Goal: Information Seeking & Learning: Learn about a topic

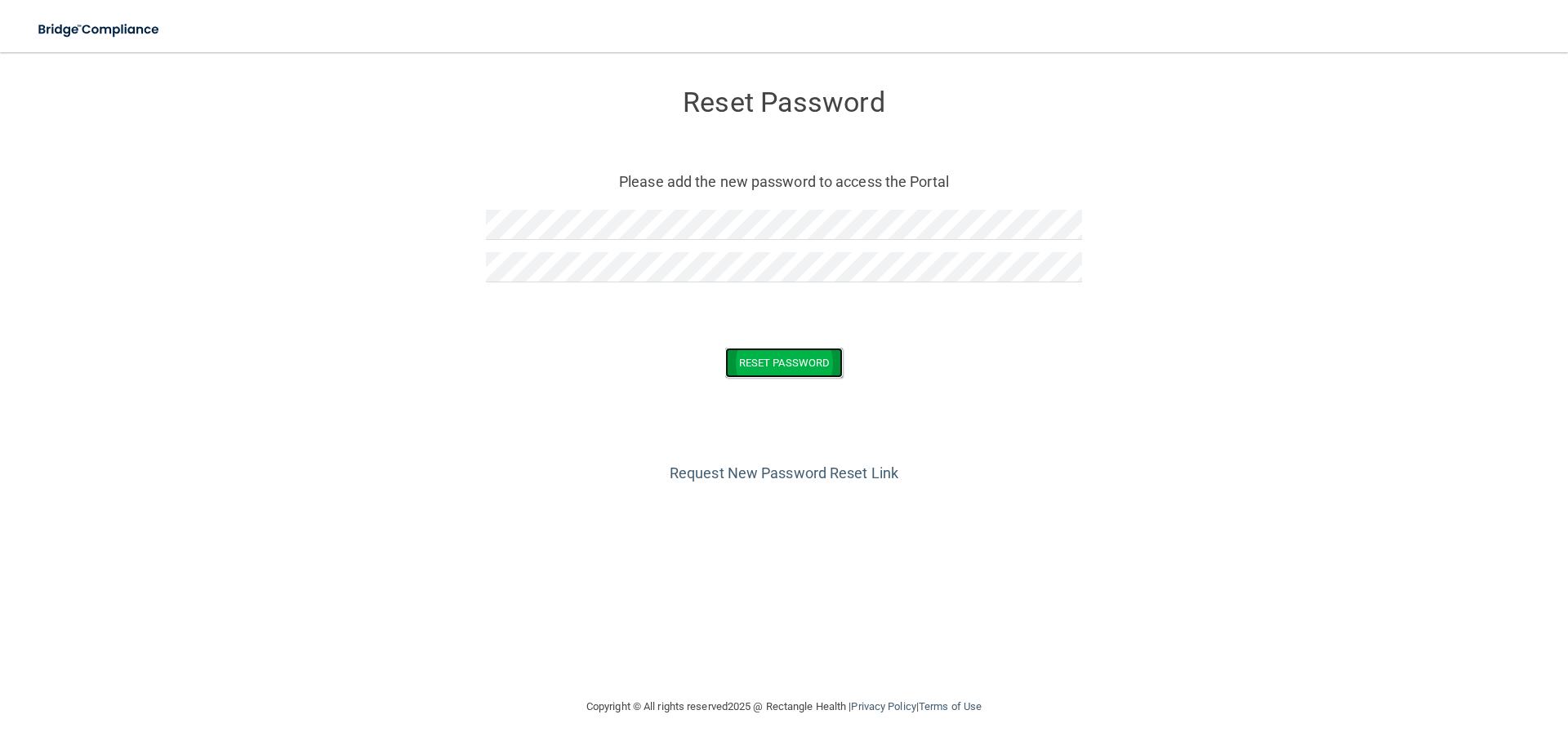
click at [749, 350] on button "Reset Password" at bounding box center [784, 363] width 118 height 30
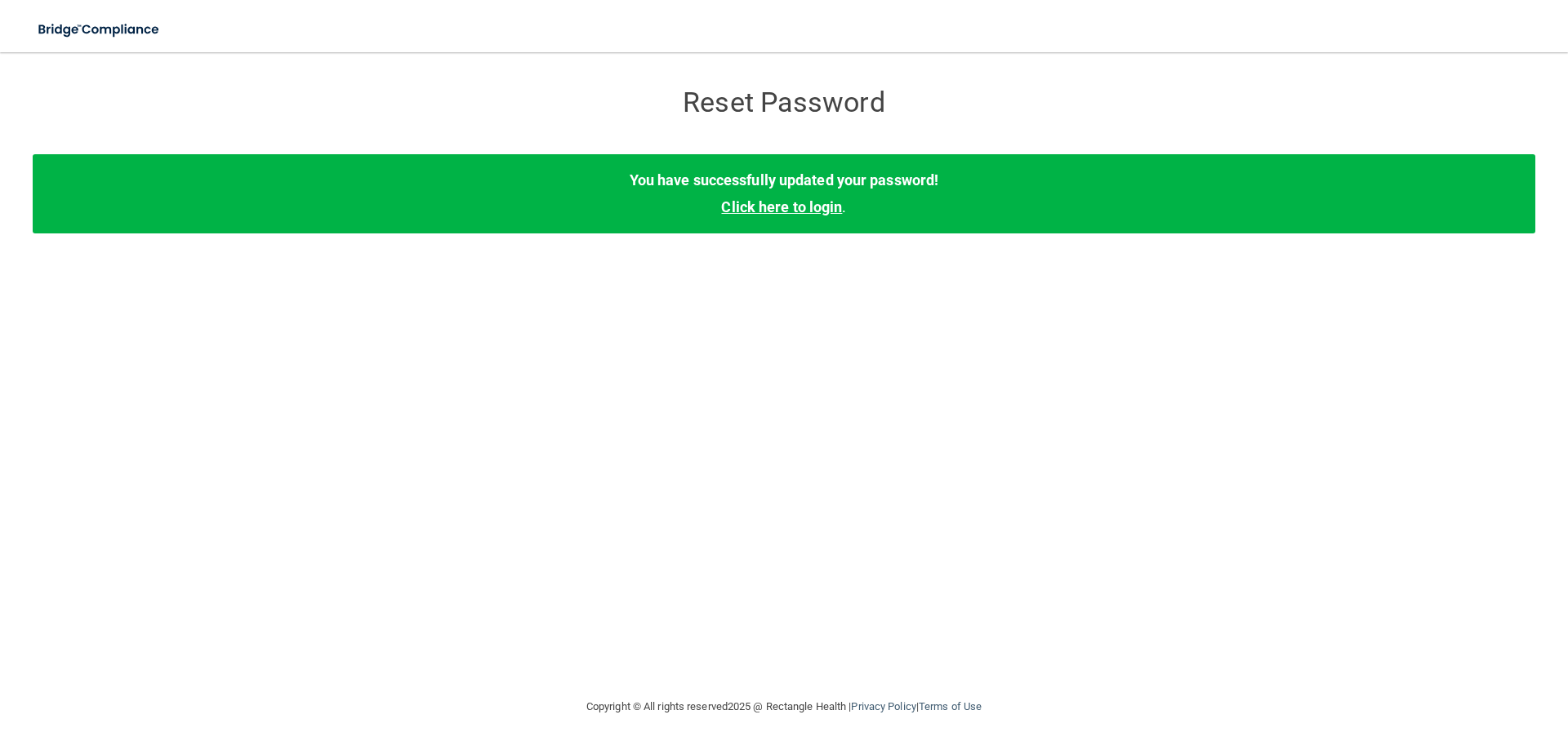
click at [824, 208] on link "Click here to login" at bounding box center [781, 207] width 121 height 17
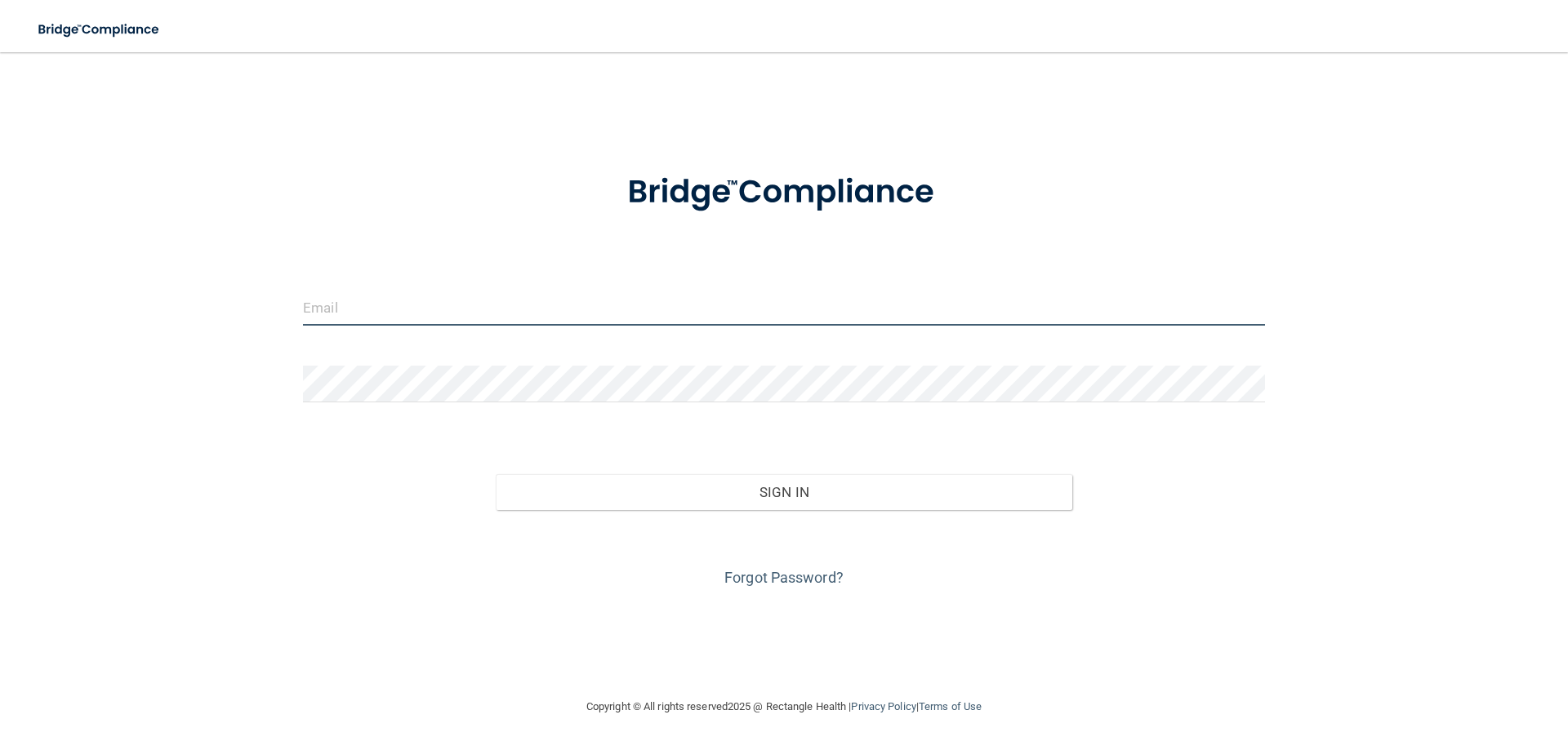
type input "[EMAIL_ADDRESS][DOMAIN_NAME]"
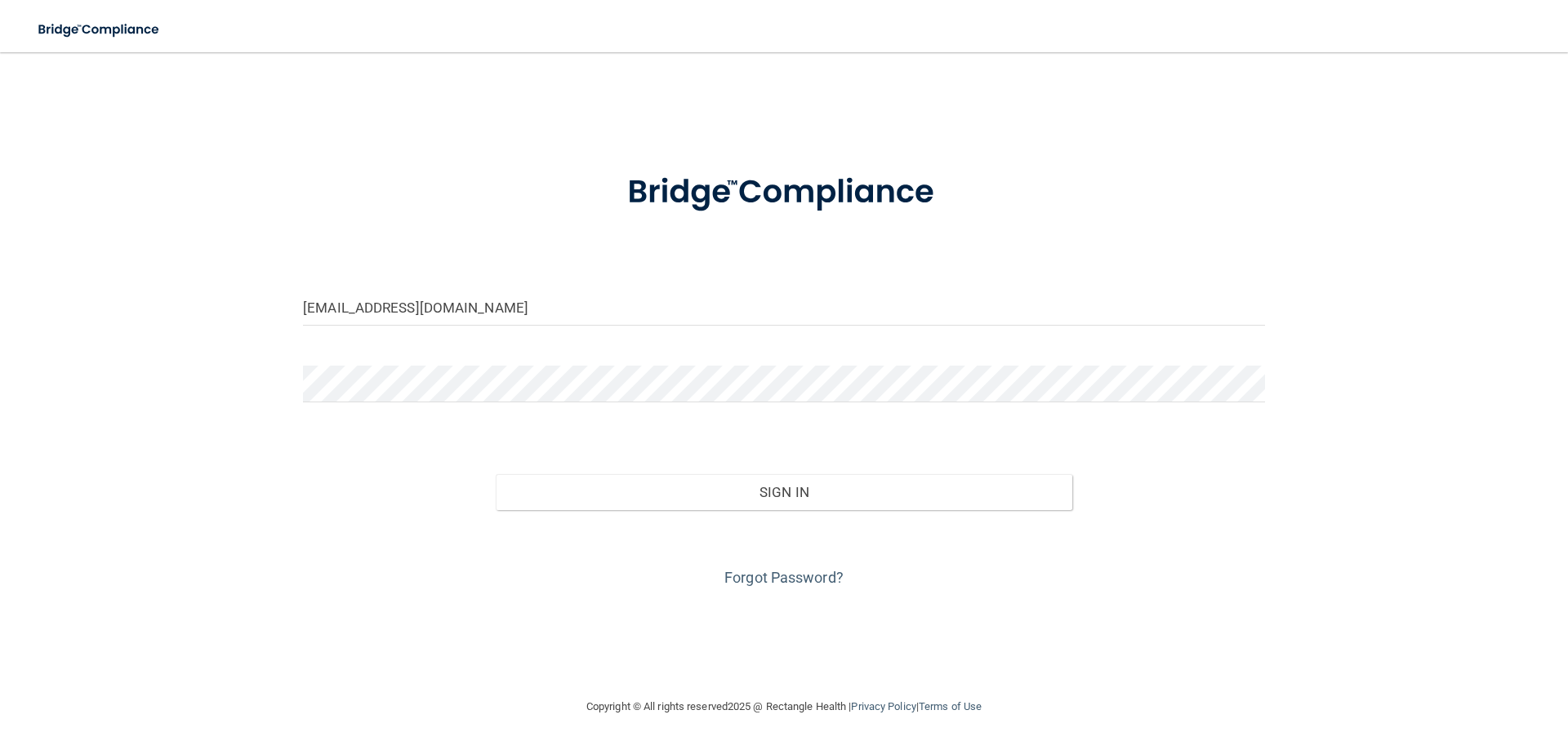
click at [912, 515] on div "Forgot Password?" at bounding box center [783, 550] width 986 height 82
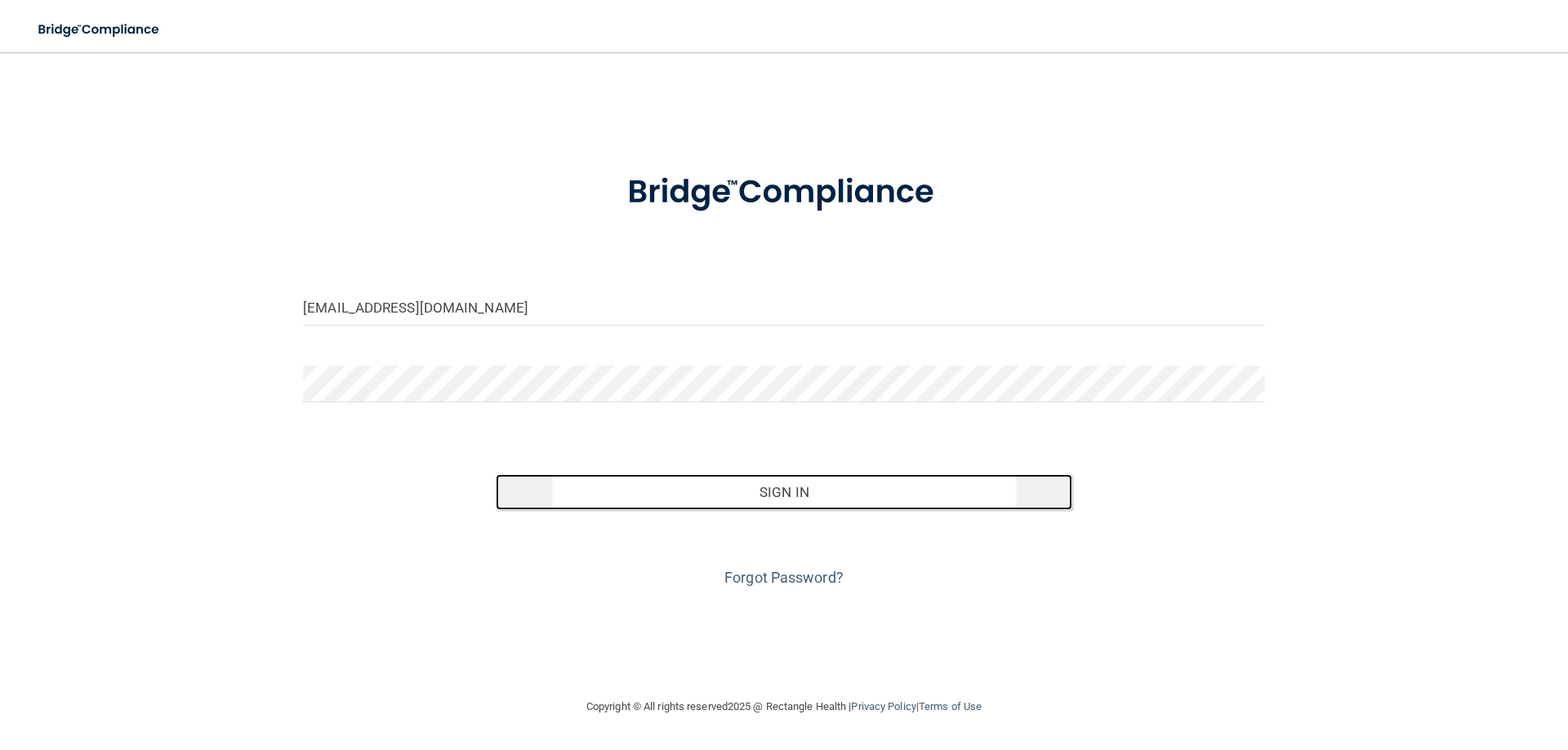
click at [916, 505] on button "Sign In" at bounding box center [784, 493] width 577 height 36
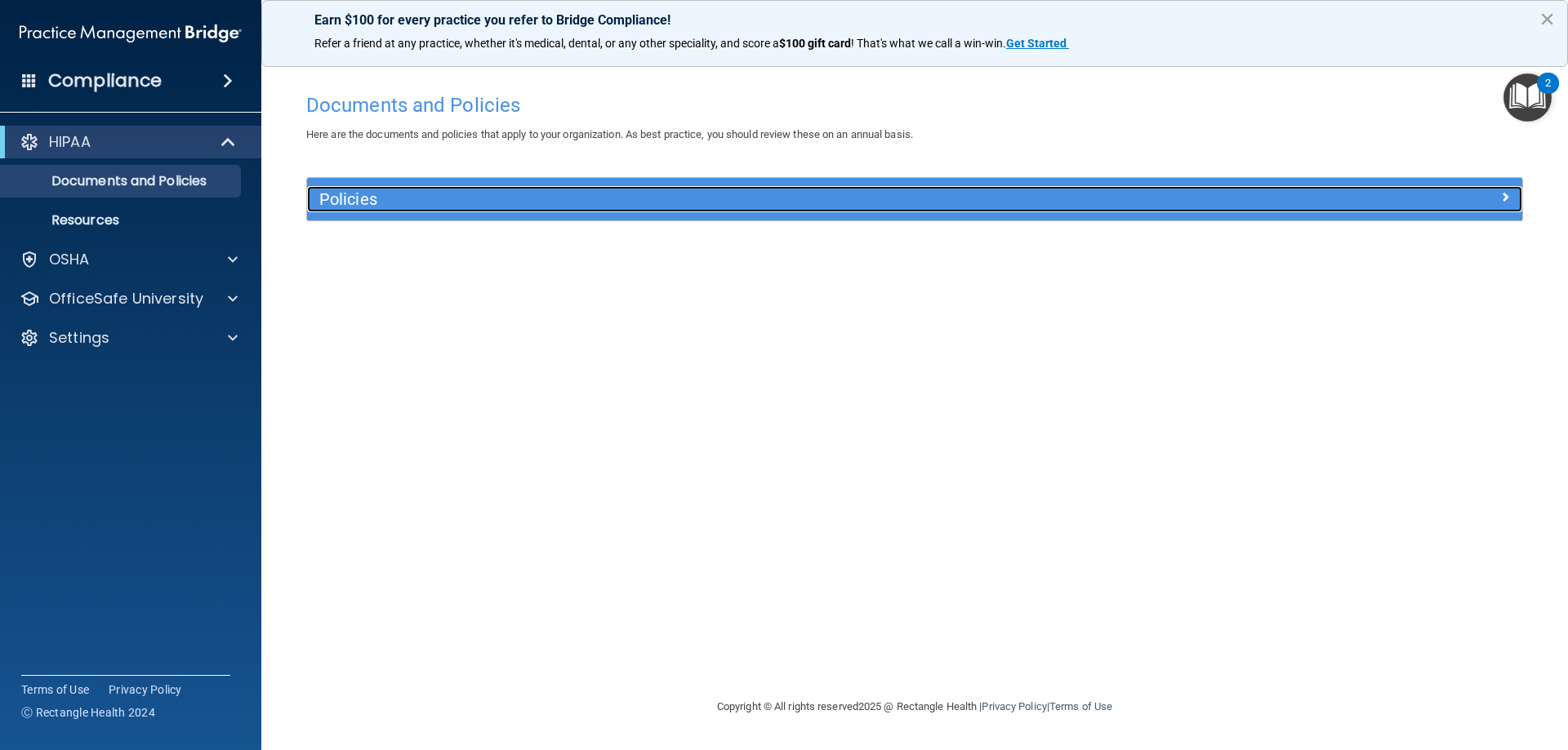
click at [527, 197] on h5 "Policies" at bounding box center [762, 199] width 887 height 18
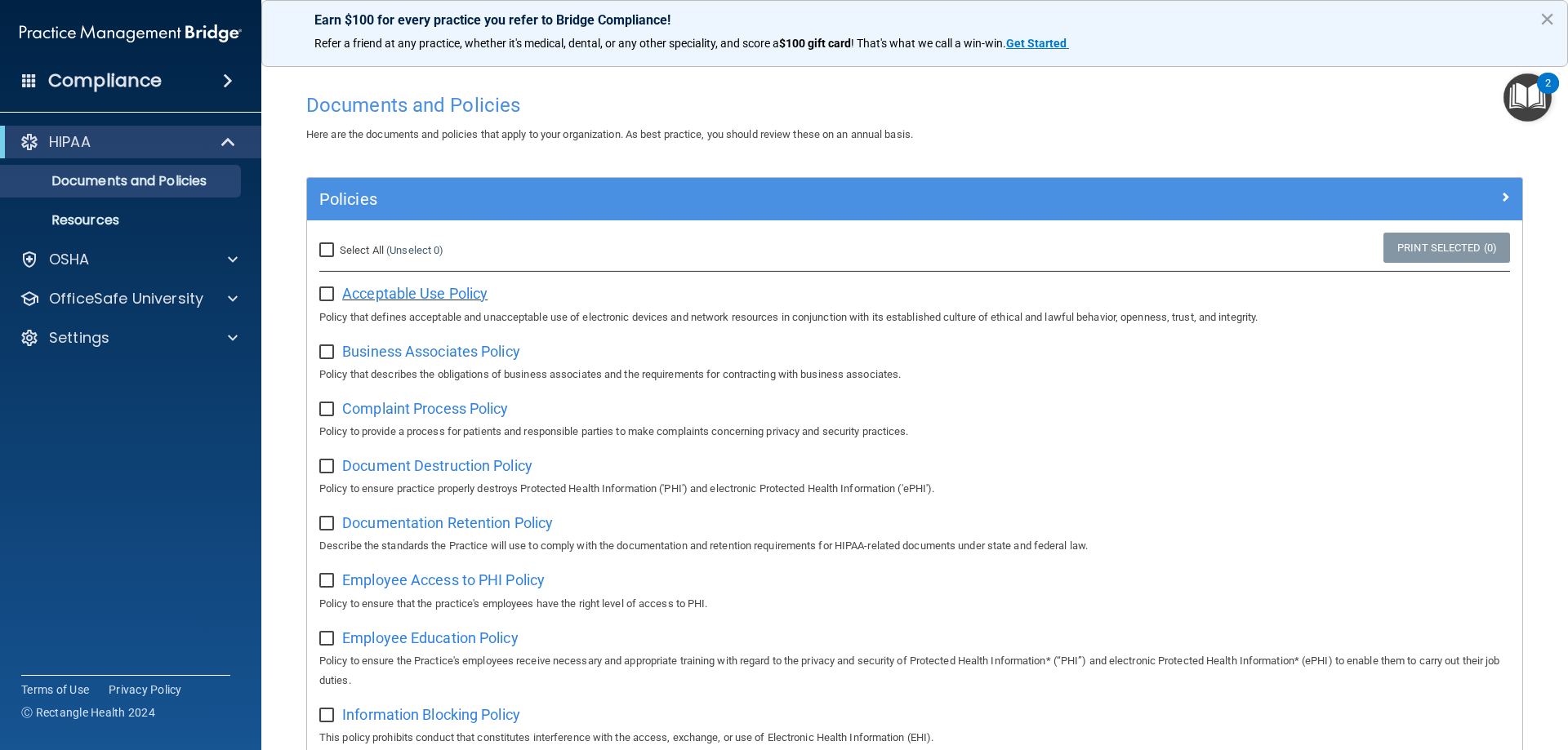
click at [420, 295] on span "Acceptable Use Policy" at bounding box center [414, 294] width 146 height 17
click at [352, 245] on span "Select All" at bounding box center [361, 250] width 44 height 12
click at [338, 245] on input "Select All (Unselect 0) Unselect All" at bounding box center [329, 250] width 19 height 13
checkbox input "true"
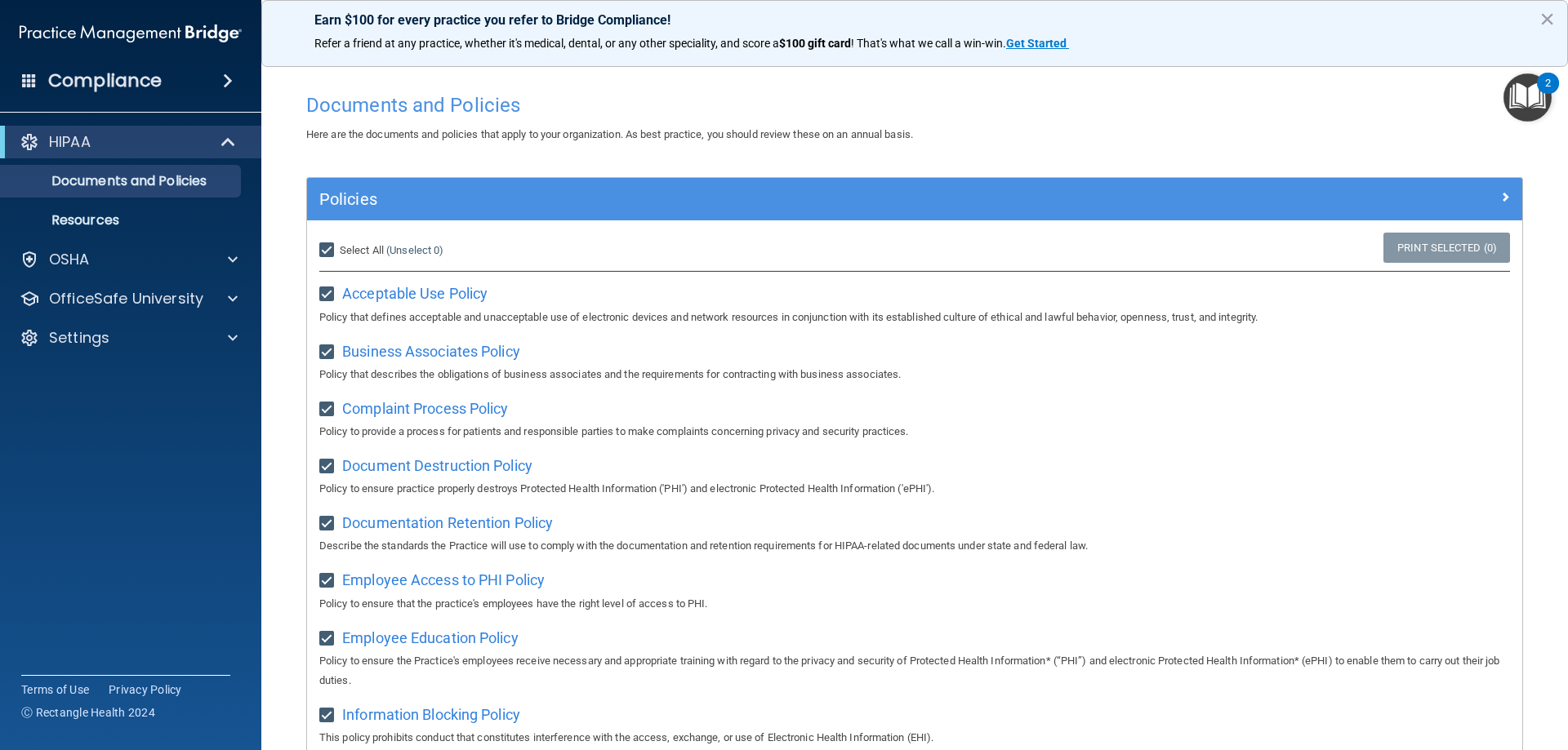
checkbox input "true"
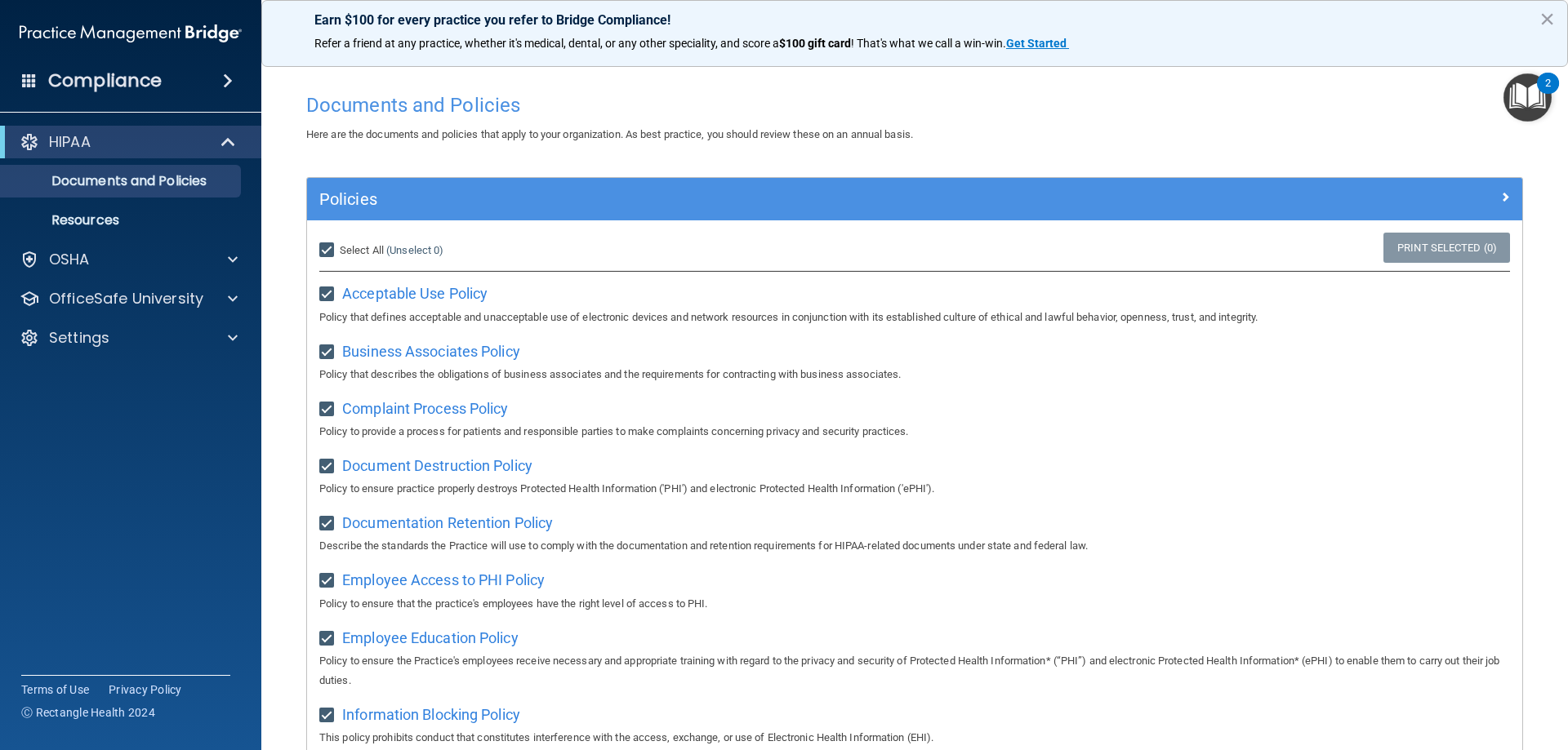
checkbox input "true"
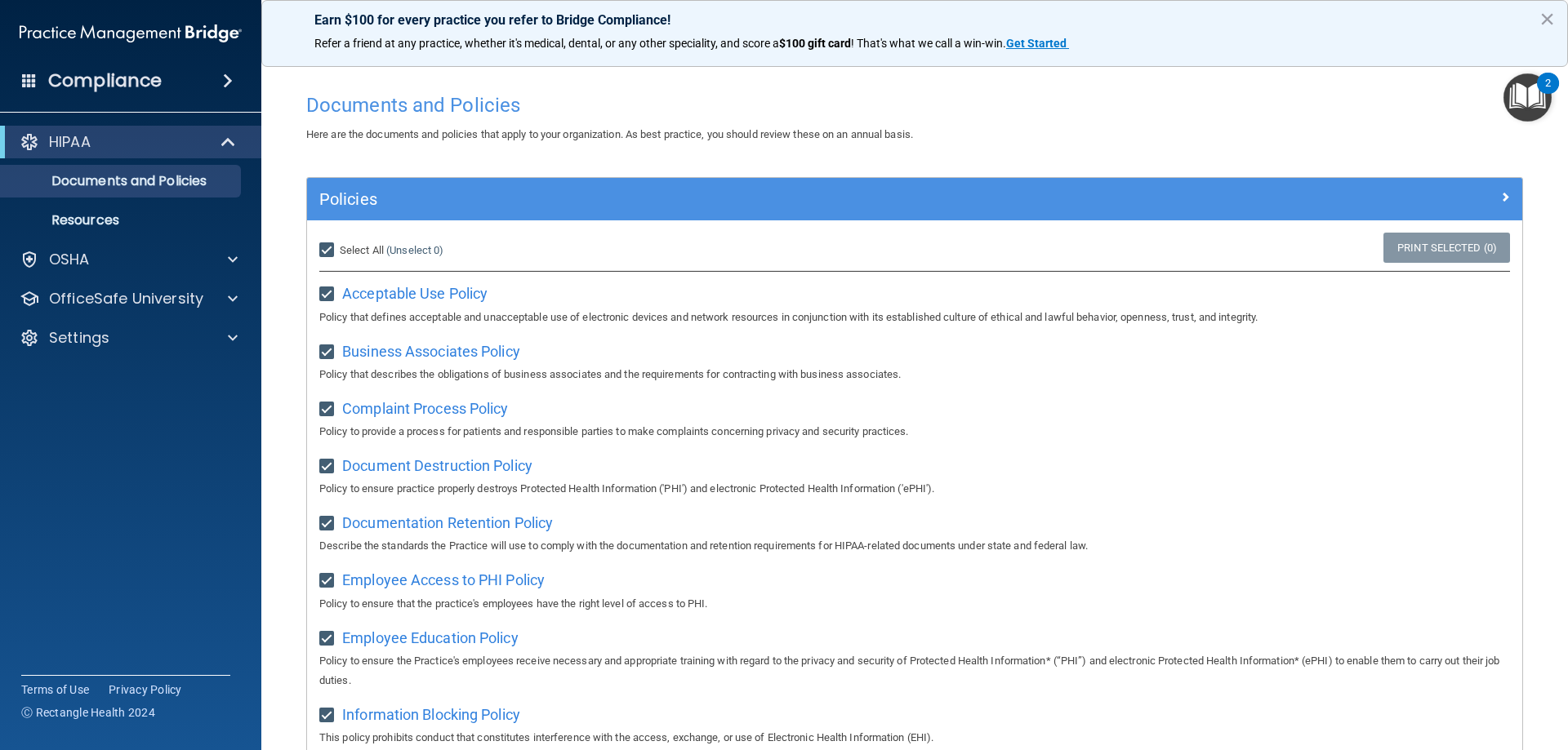
checkbox input "true"
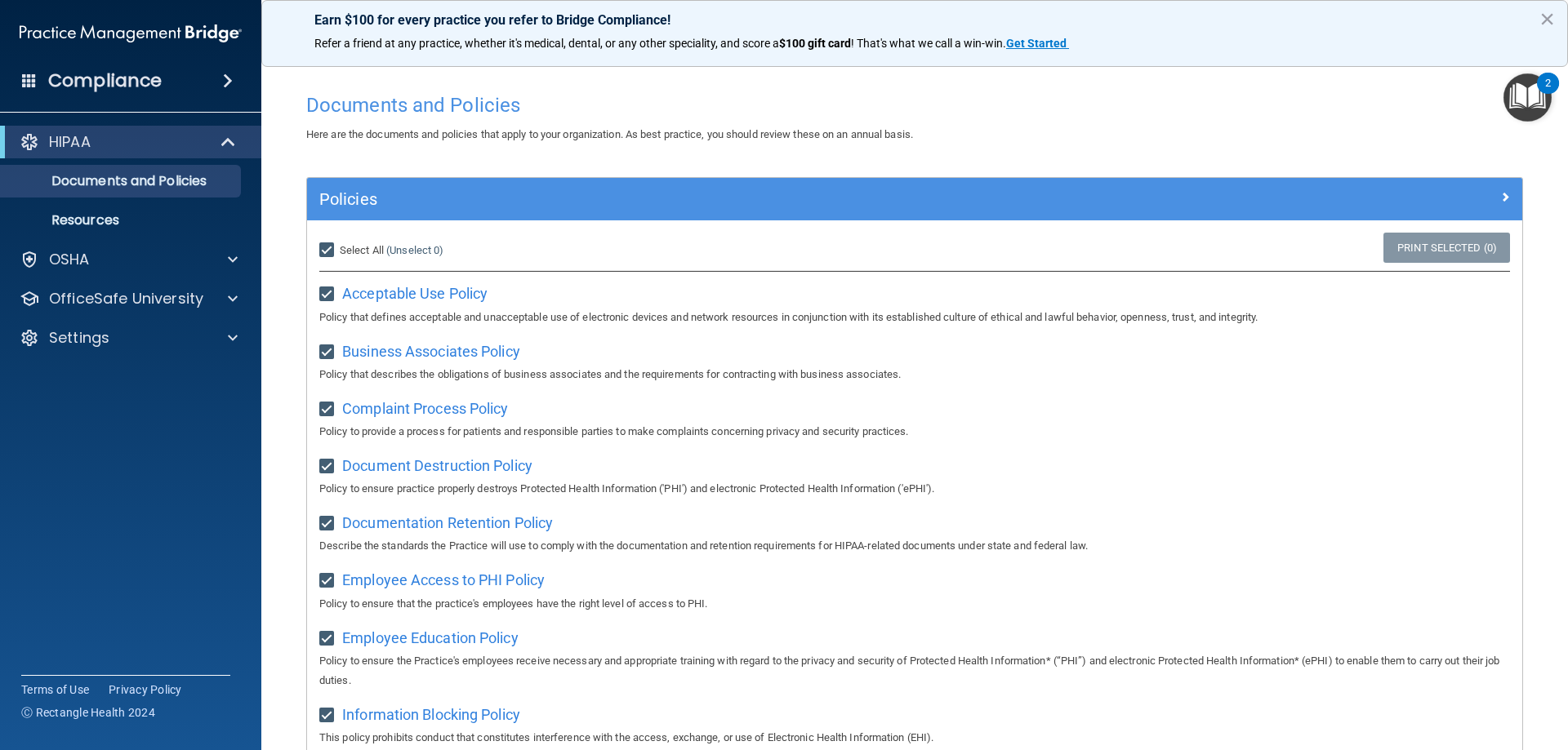
checkbox input "true"
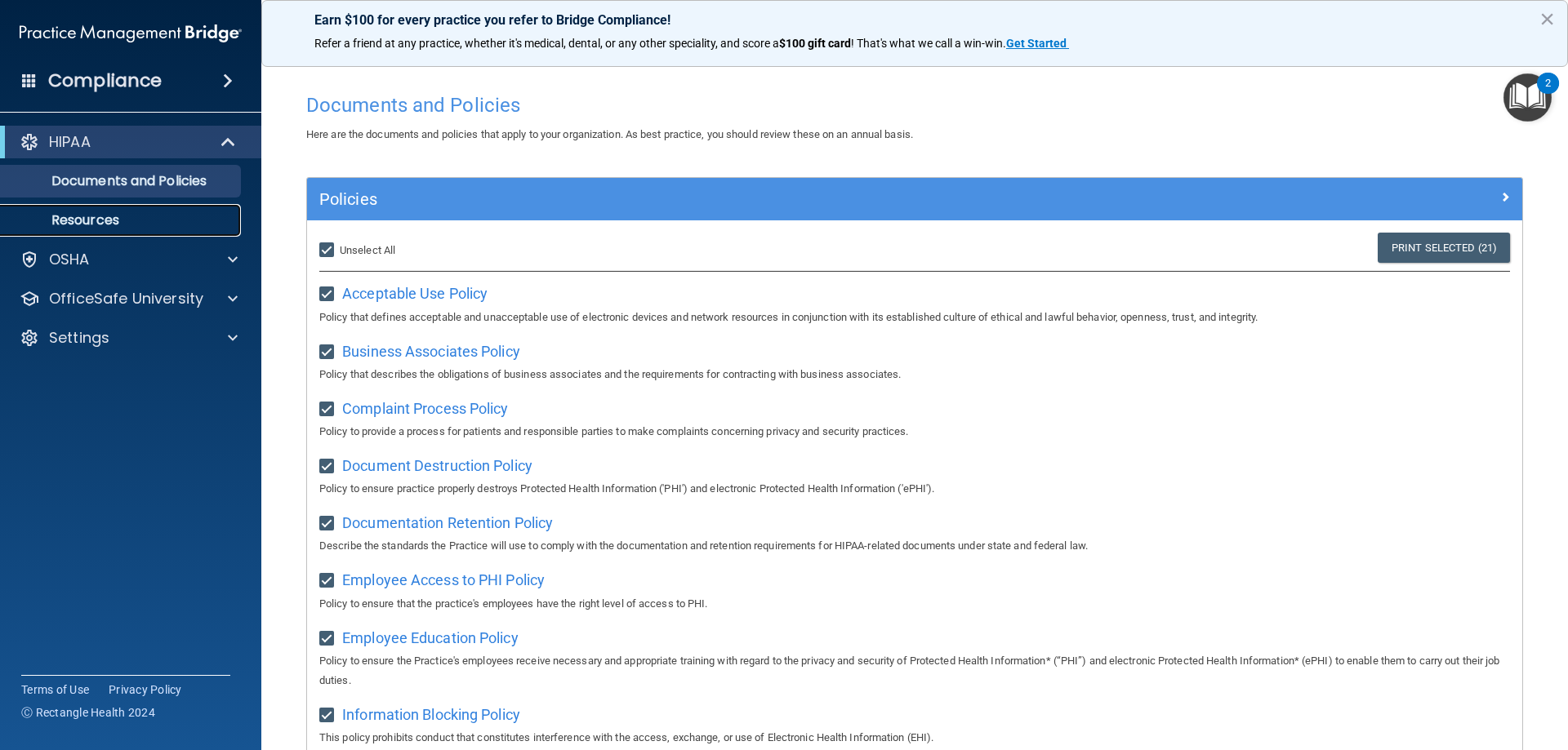
click at [113, 219] on p "Resources" at bounding box center [121, 220] width 223 height 16
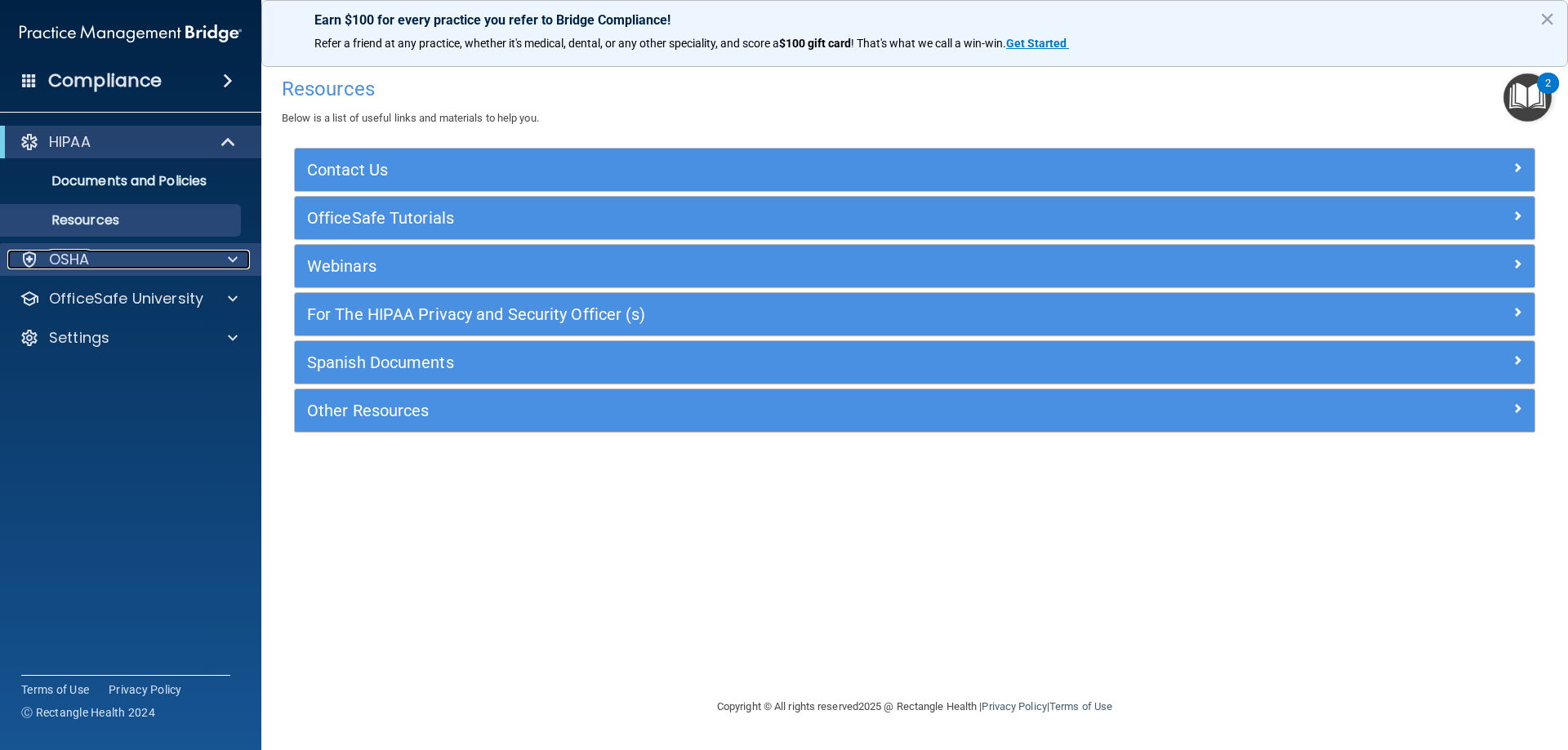
click at [151, 252] on div "OSHA" at bounding box center [109, 259] width 202 height 20
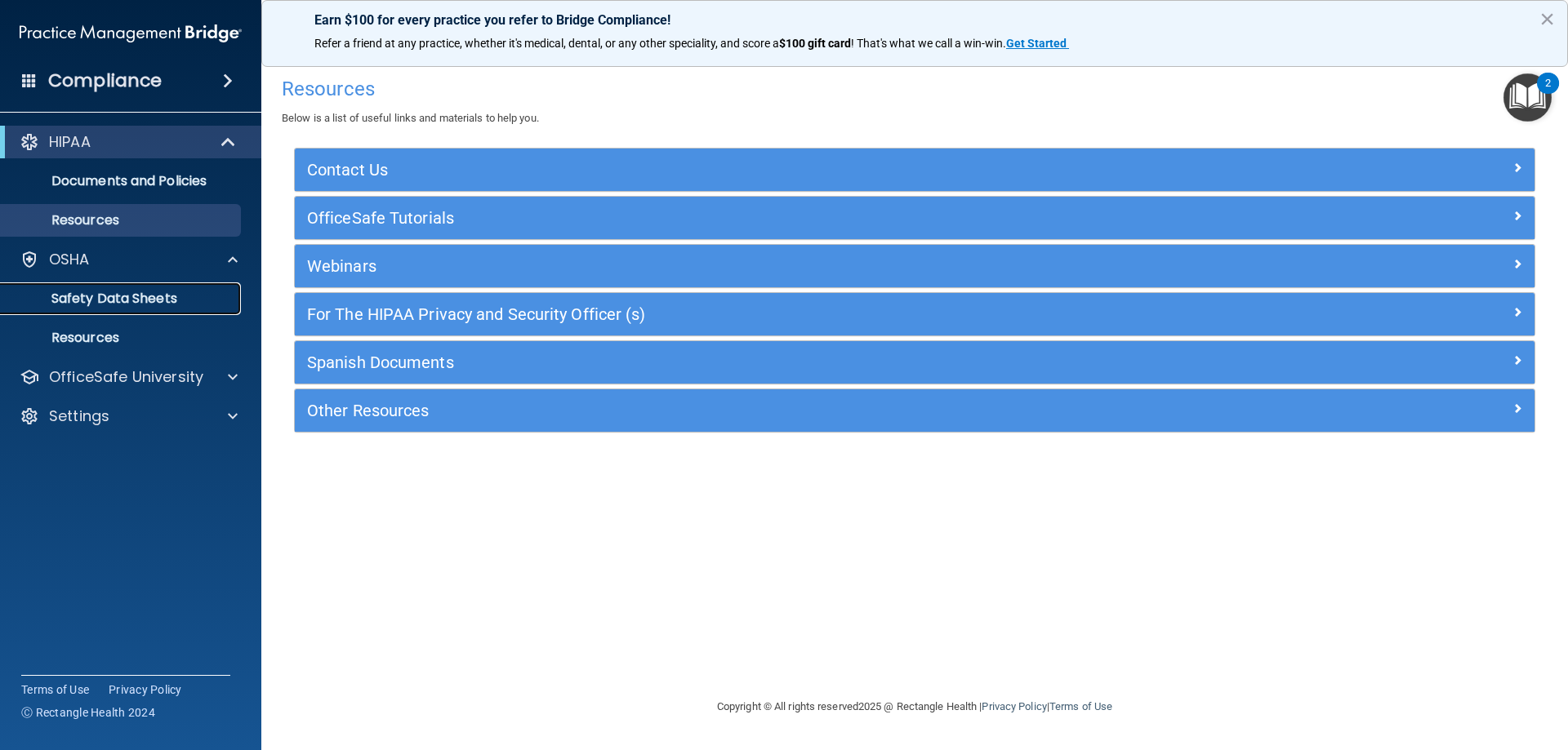
click at [152, 288] on link "Safety Data Sheets" at bounding box center [112, 299] width 258 height 33
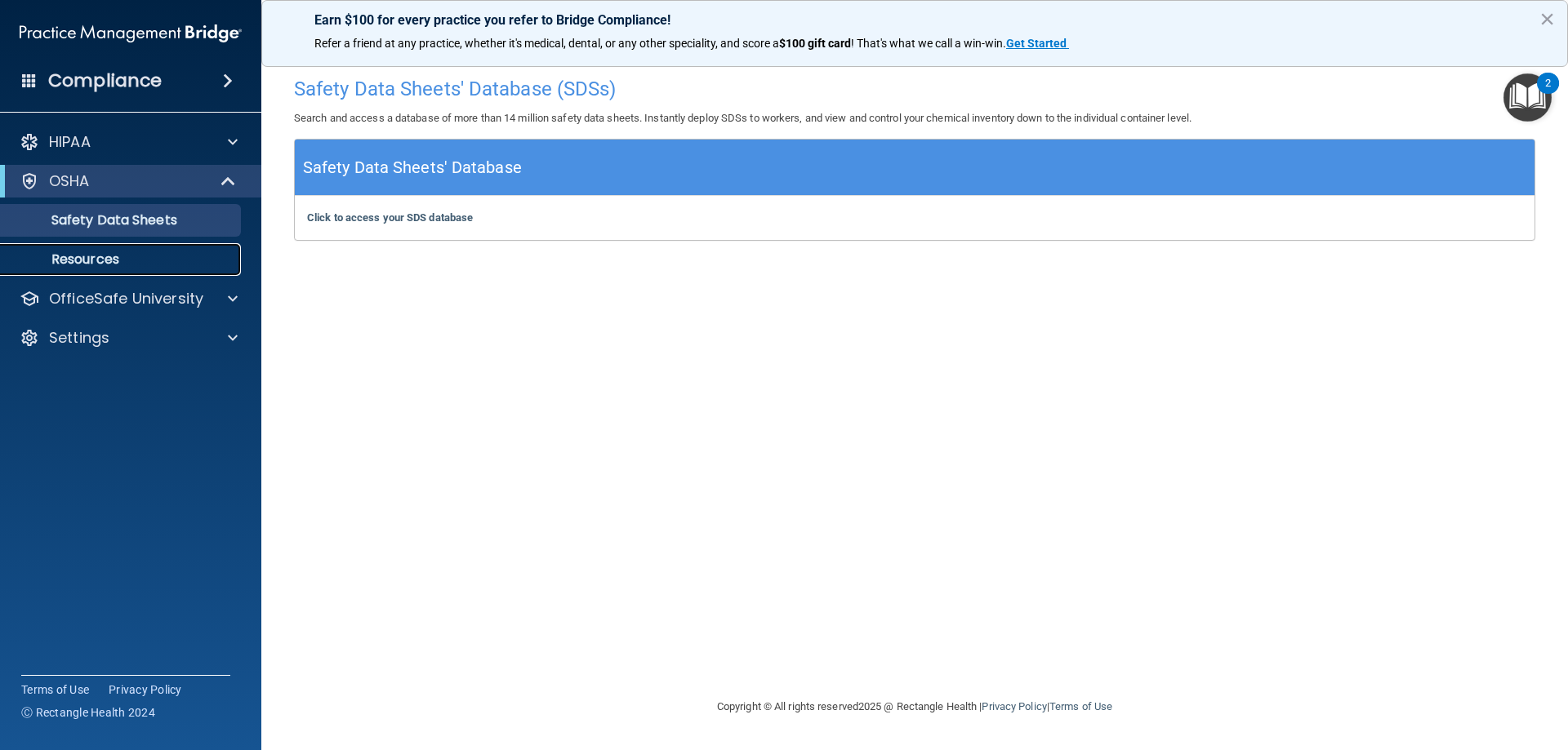
click at [116, 254] on p "Resources" at bounding box center [121, 259] width 223 height 16
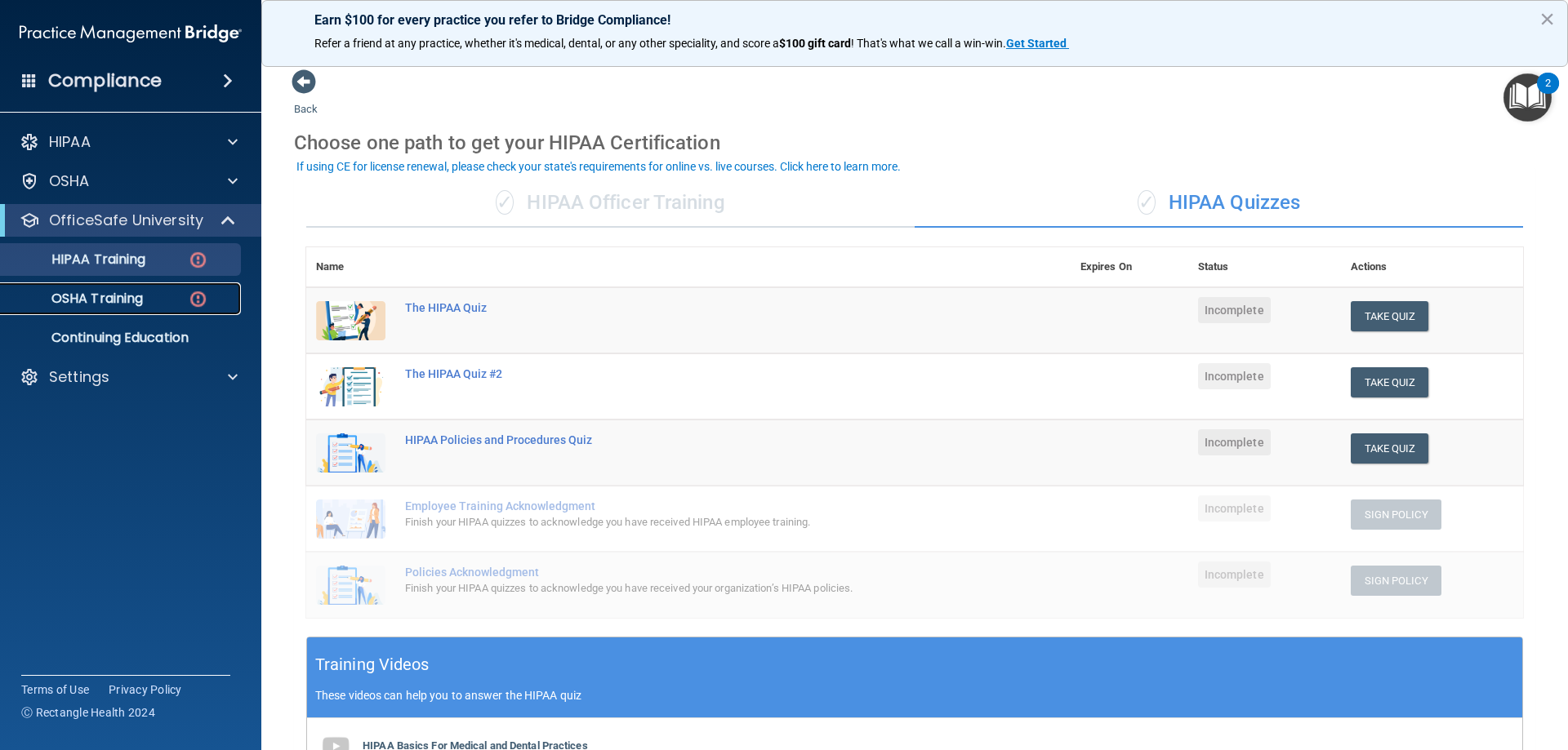
click at [137, 304] on p "OSHA Training" at bounding box center [77, 298] width 133 height 16
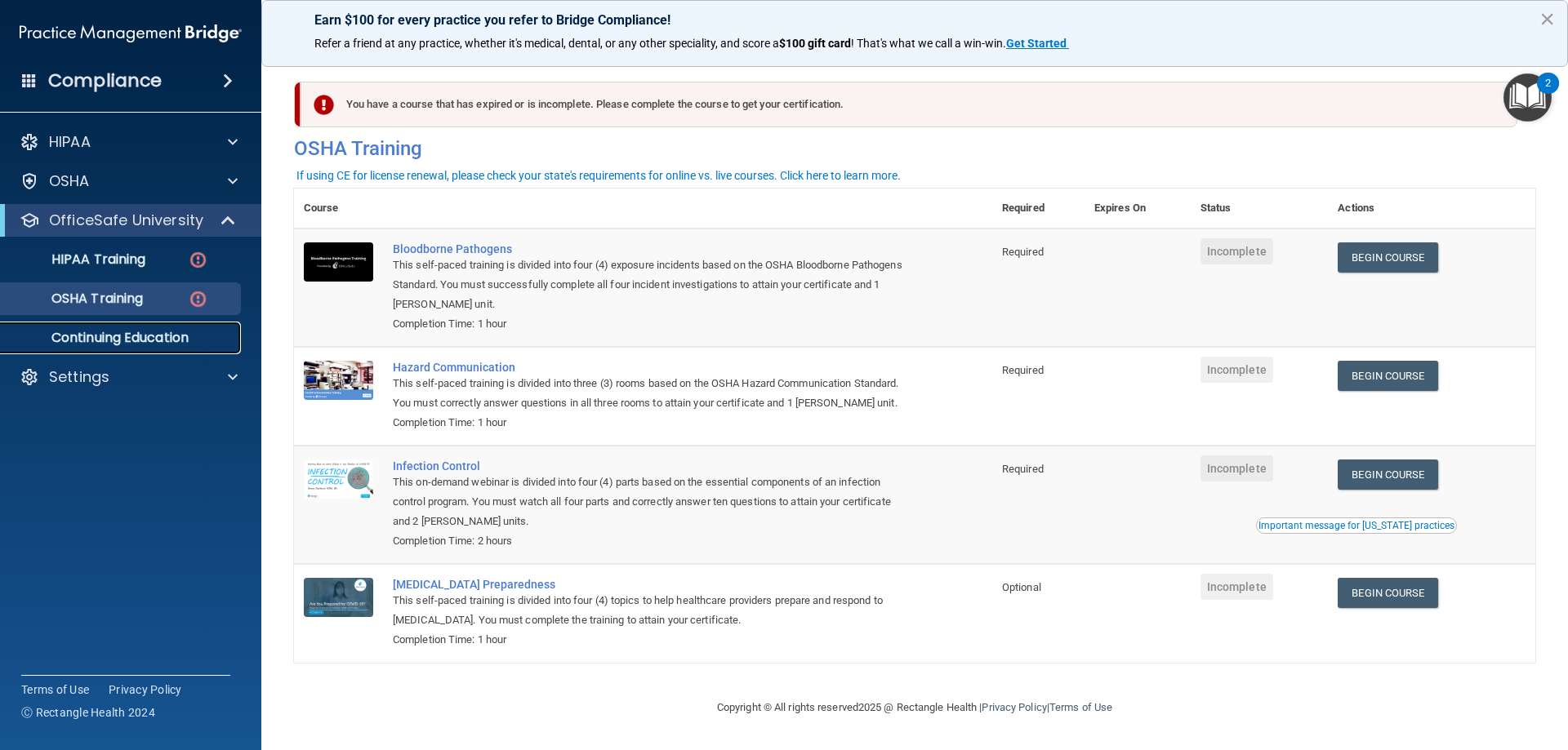
click at [167, 335] on p "Continuing Education" at bounding box center [121, 338] width 223 height 16
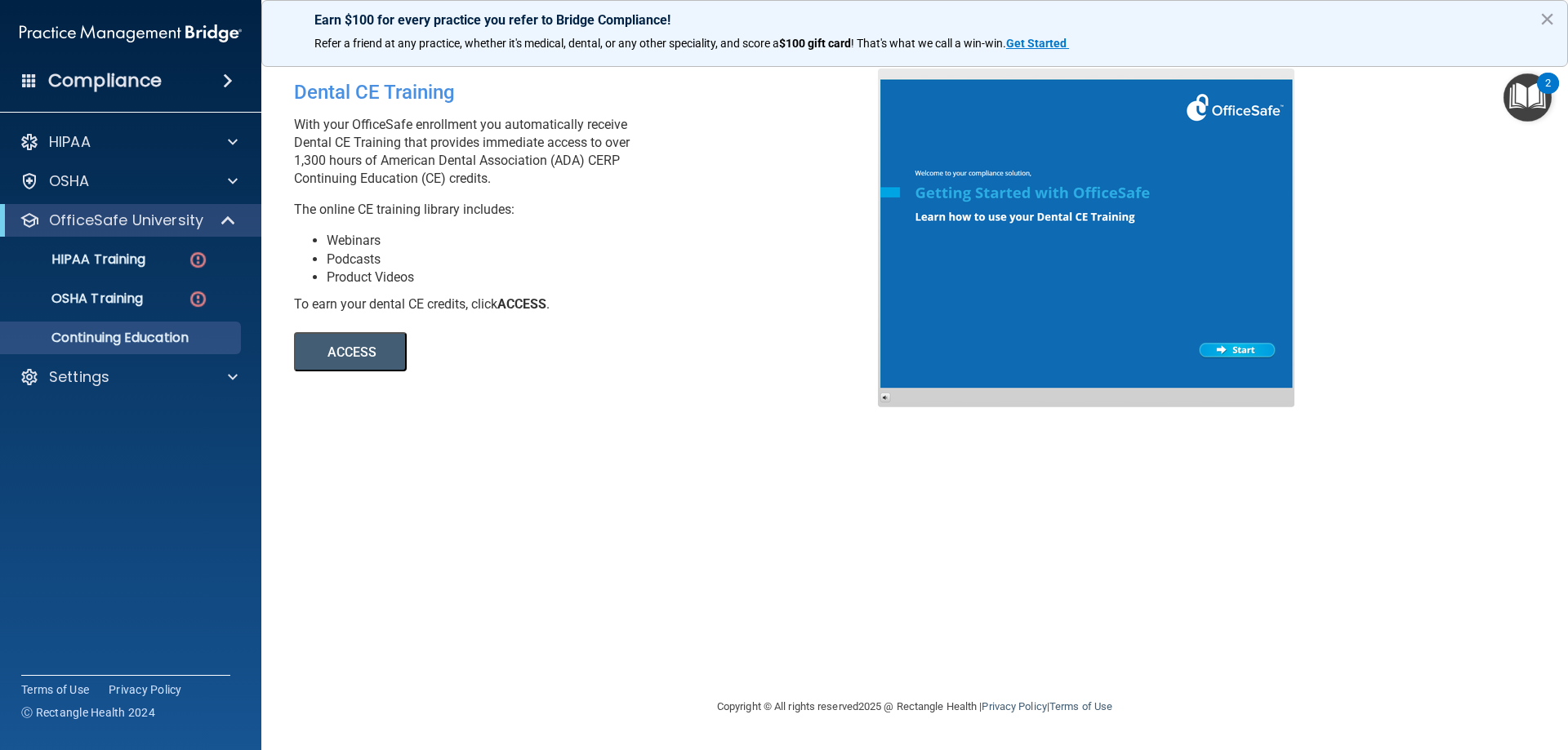
click at [1222, 352] on div at bounding box center [1086, 238] width 416 height 338
